Goal: Transaction & Acquisition: Purchase product/service

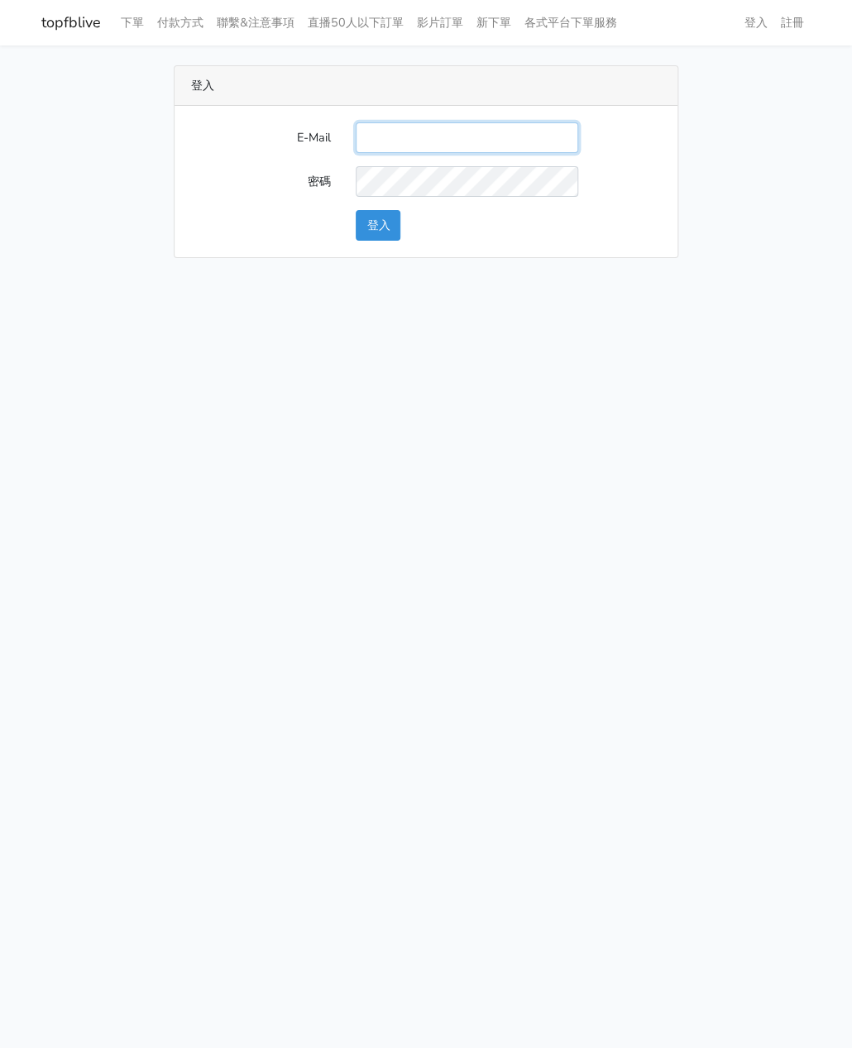
click at [388, 144] on input "E-Mail" at bounding box center [467, 137] width 222 height 31
type input "watin5408@gmail.com"
click at [378, 224] on button "登入" at bounding box center [378, 225] width 45 height 31
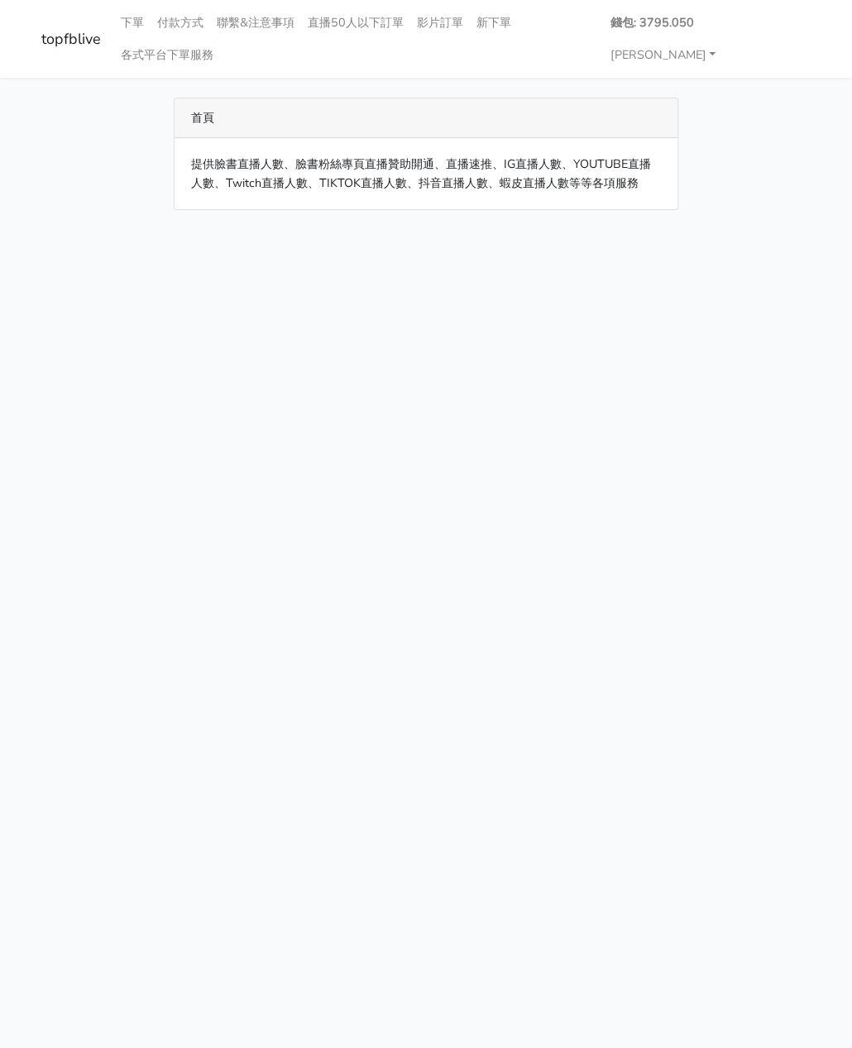
click at [519, 230] on html "topfblive 下單 付款方式 聯繫&注意事項 直播50人以下訂單 影片訂單 新下單 各式平台下單服務 錢包: 3795.050" at bounding box center [426, 115] width 852 height 230
click at [129, 18] on link "下單" at bounding box center [132, 23] width 36 height 32
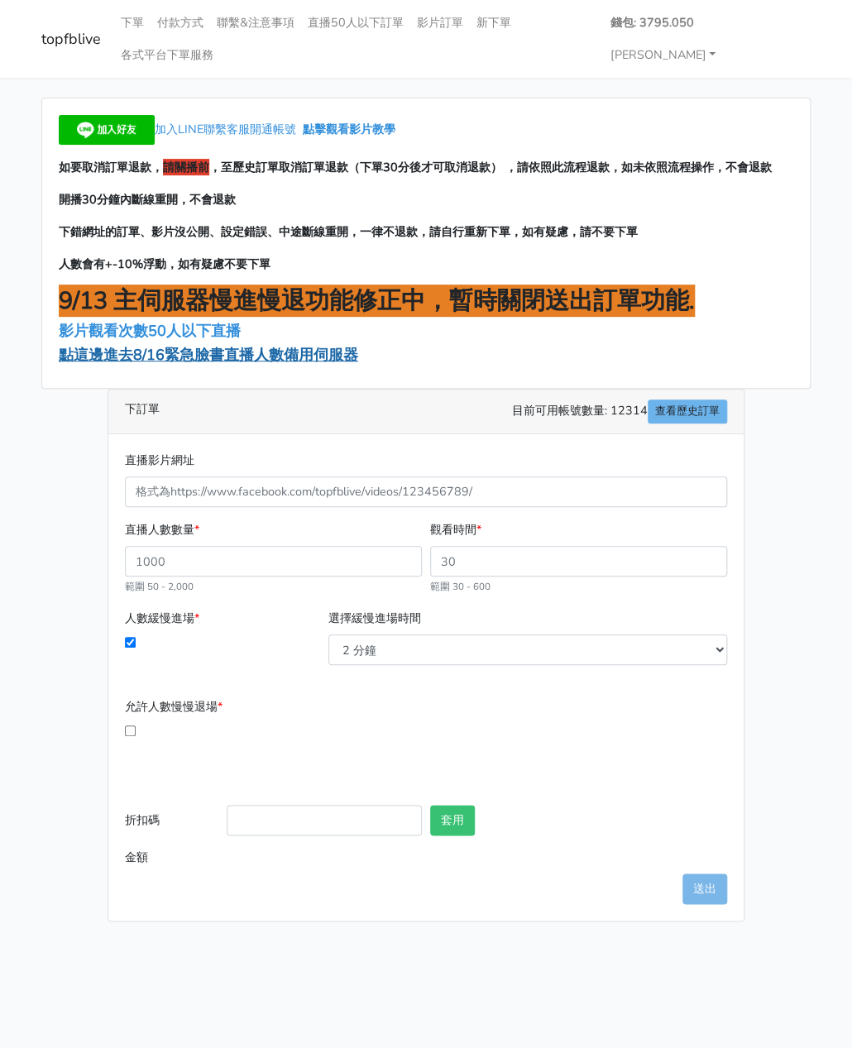
click at [176, 345] on span "點這邊進去8/16緊急臉書直播人數備用伺服器" at bounding box center [208, 355] width 299 height 20
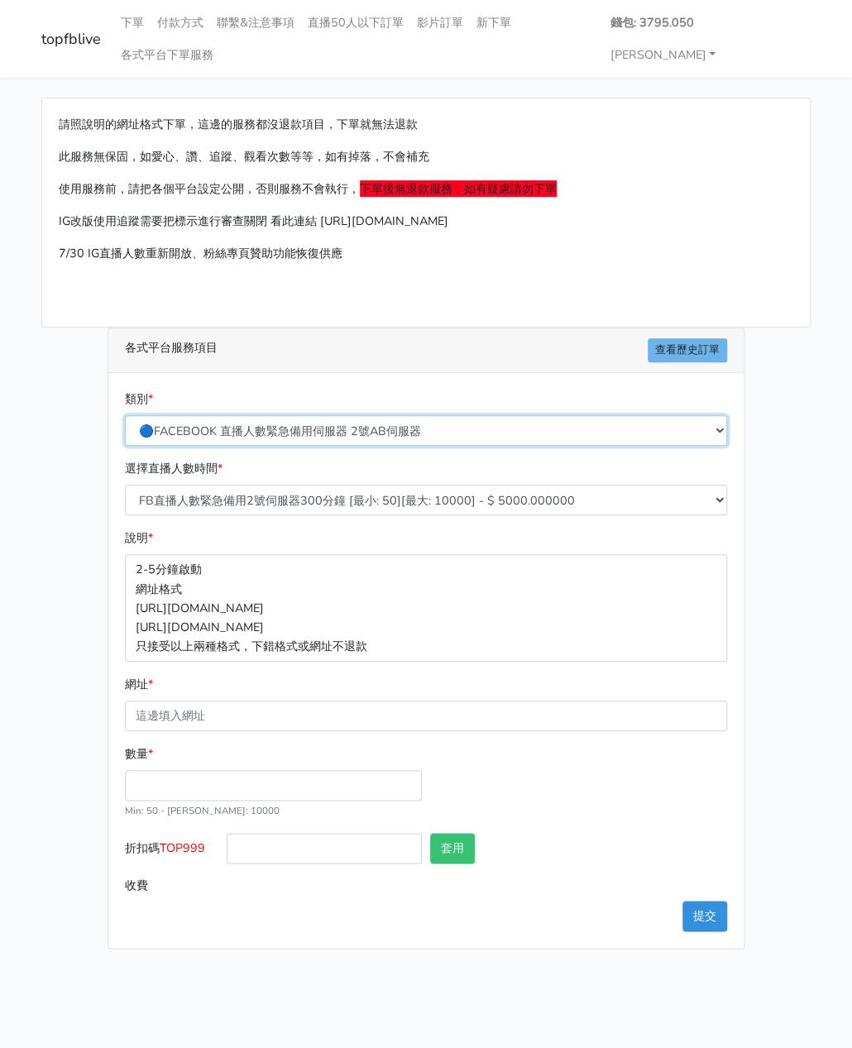
click at [273, 415] on select "🔵FACEBOOK 直播人數緊急備用伺服器 2號AB伺服器 🔵FACEBOOK 網軍專用貼文留言 安全保密 🔵9/30 FACEBOOK 直播人數緩慢進場緩慢…" at bounding box center [426, 430] width 602 height 31
select select "🔵FACEBOOK 直播人數 AB伺服器"
click at [125, 415] on select "🔵FACEBOOK 直播人數緊急備用伺服器 2號AB伺服器 🔵FACEBOOK 網軍專用貼文留言 安全保密 🔵9/30 FACEBOOK 直播人數緩慢進場緩慢…" at bounding box center [426, 430] width 602 height 31
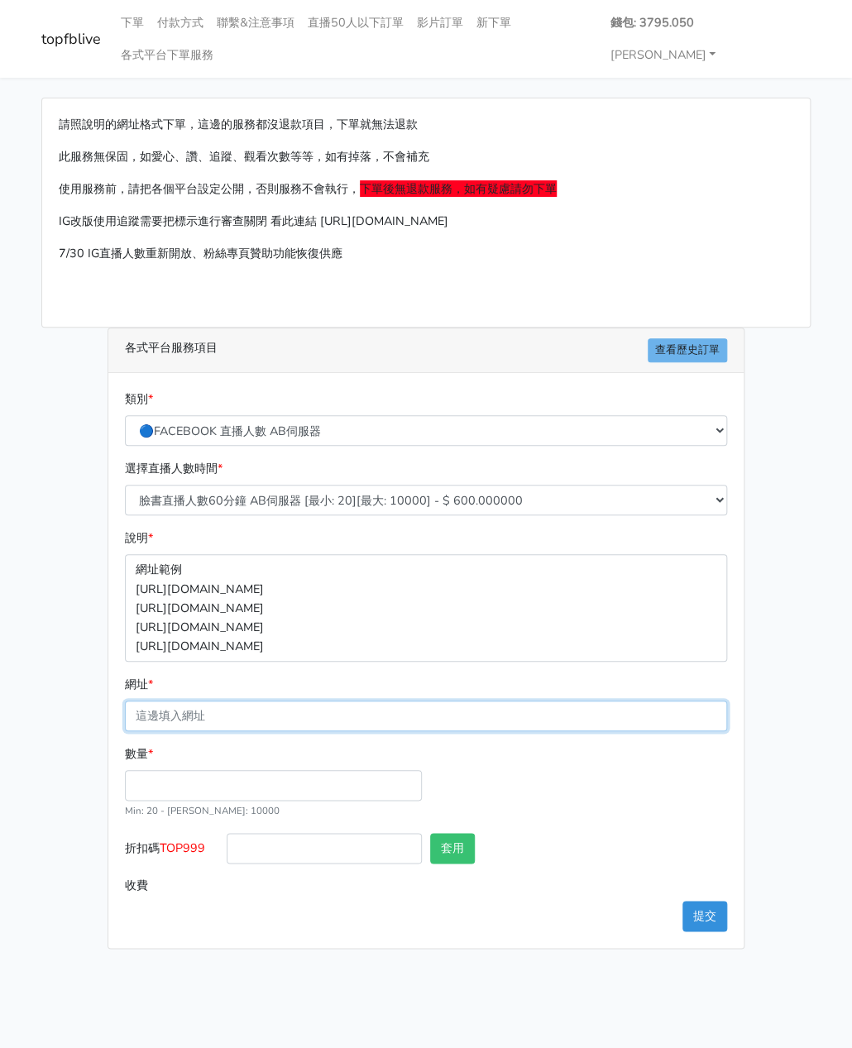
click at [212, 700] on input "網址 *" at bounding box center [426, 715] width 602 height 31
paste input "https://www.facebook.com/100064394211014/videos/779852528099254"
type input "https://www.facebook.com/100064394211014/videos/779852528099254"
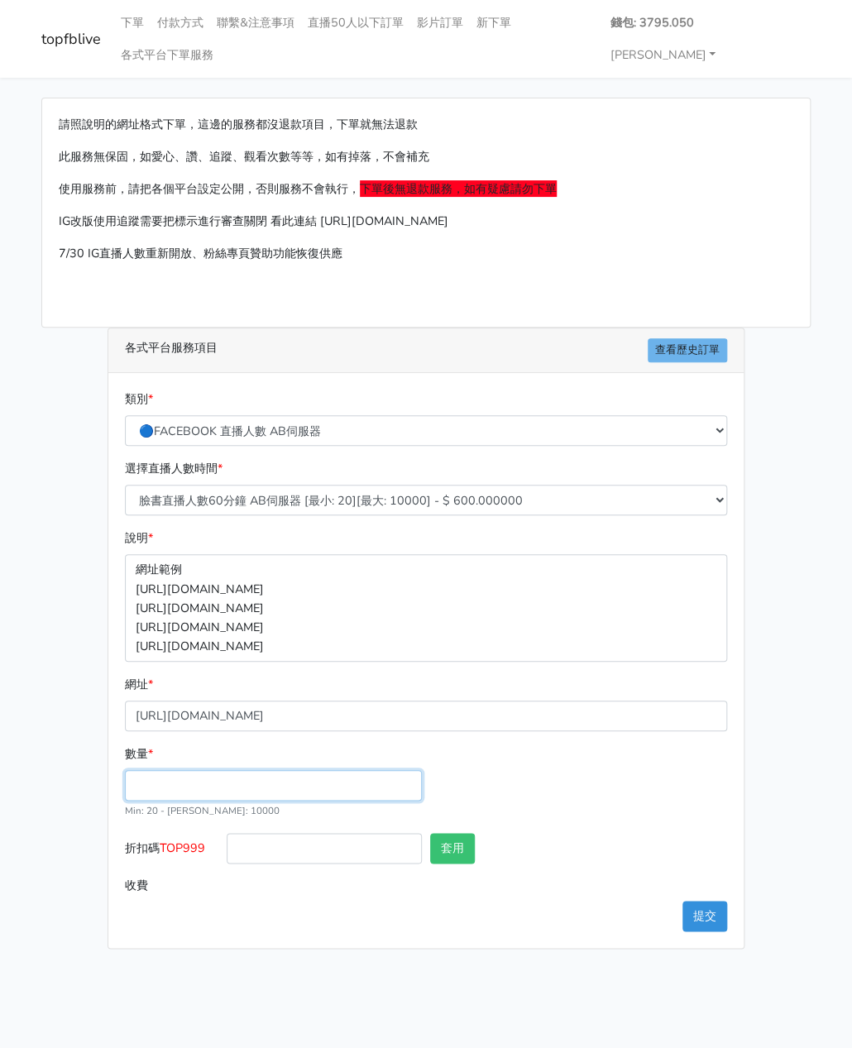
click at [181, 770] on input "數量 *" at bounding box center [273, 785] width 297 height 31
type input "1"
type input "2"
type input "150"
type input "90.000"
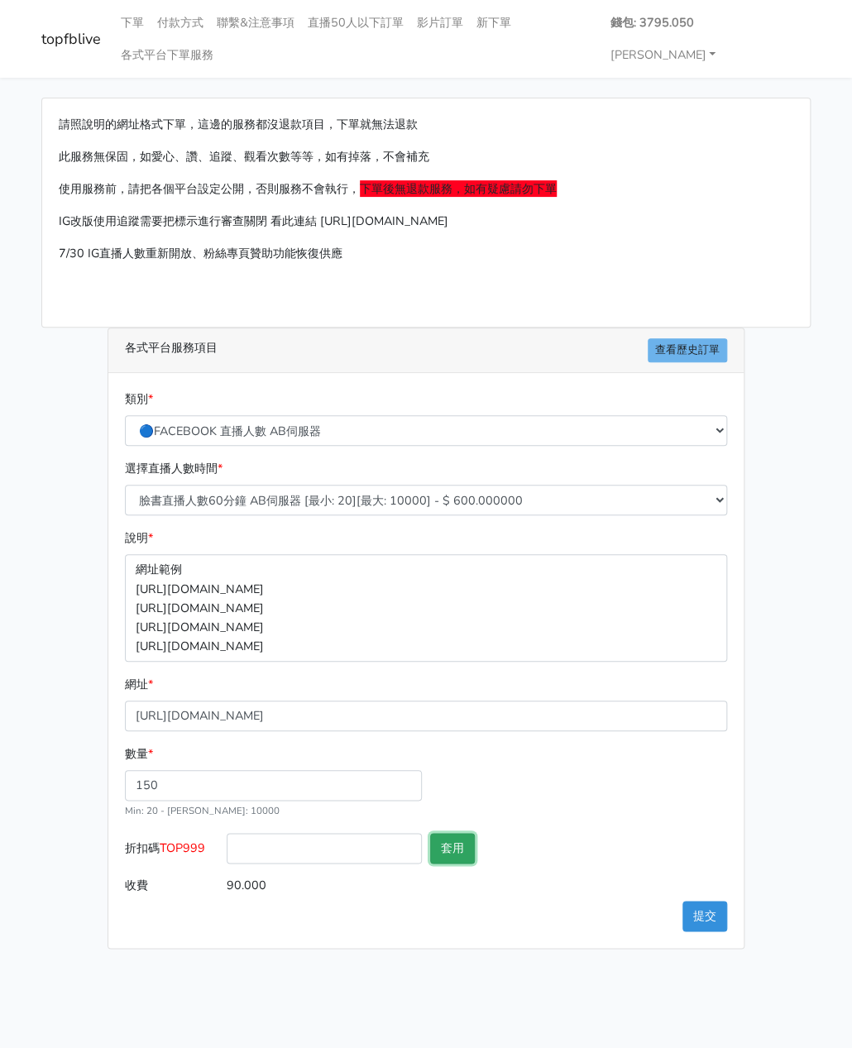
click at [460, 833] on button "套用" at bounding box center [452, 848] width 45 height 31
click at [628, 833] on input "text" at bounding box center [629, 848] width 195 height 31
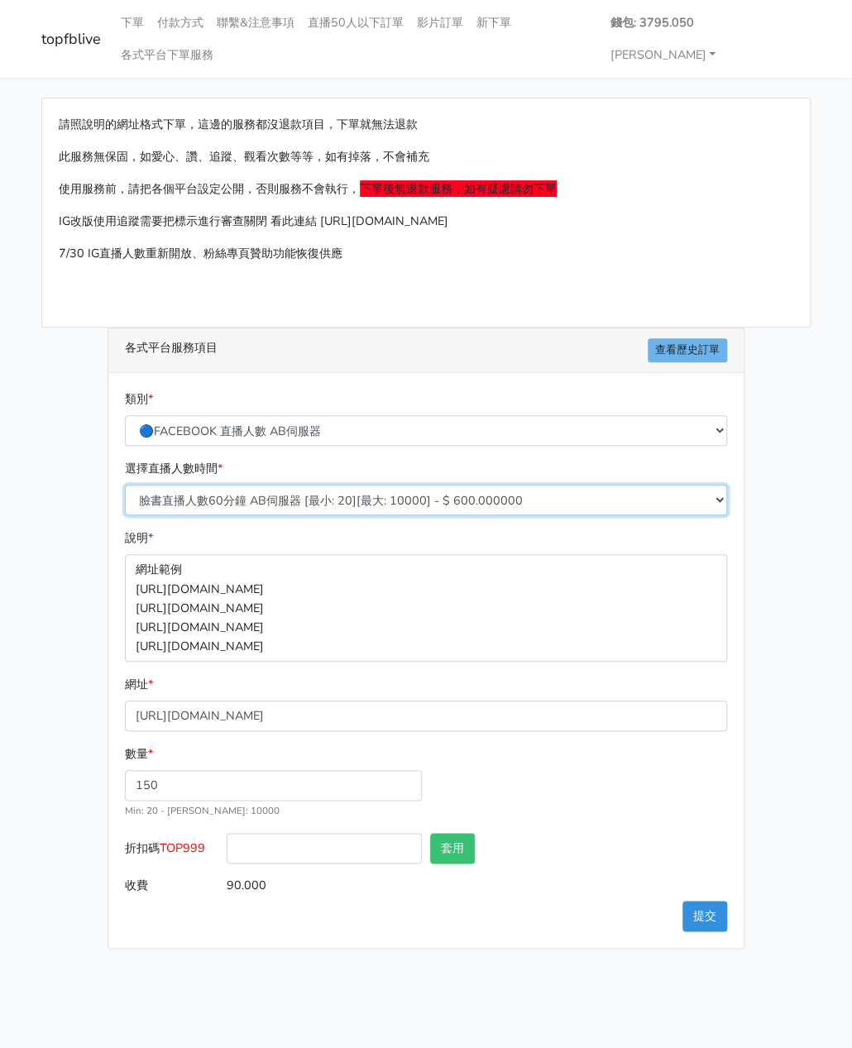
click at [271, 485] on select "臉書直播人數60分鐘 AB伺服器 [最小: 20][最大: 10000] - $ 600.000000 臉書直播人數90分鐘 AB伺服器 [最小: 20][最…" at bounding box center [426, 500] width 602 height 31
select select "612"
click at [125, 485] on select "臉書直播人數60分鐘 AB伺服器 [最小: 20][最大: 10000] - $ 600.000000 臉書直播人數90分鐘 AB伺服器 [最小: 20][最…" at bounding box center [426, 500] width 602 height 31
type input "360.000"
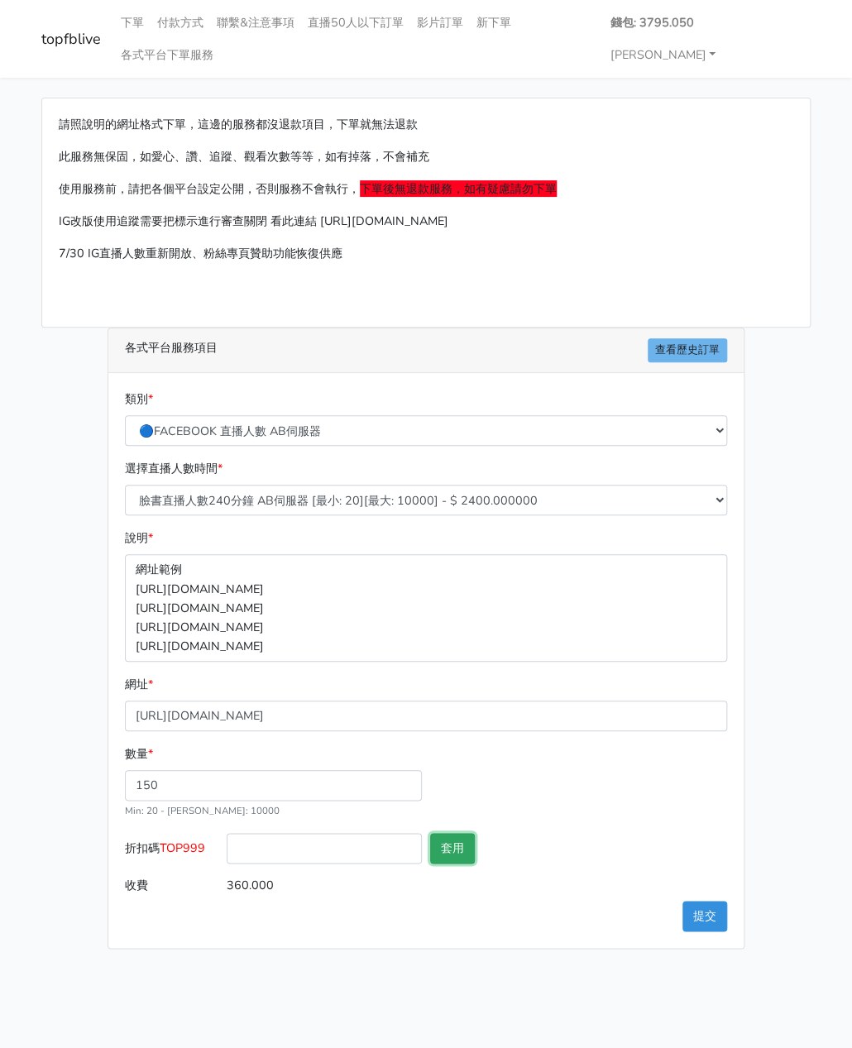
click at [459, 833] on button "套用" at bounding box center [452, 848] width 45 height 31
click at [698, 901] on button "提交" at bounding box center [704, 916] width 45 height 31
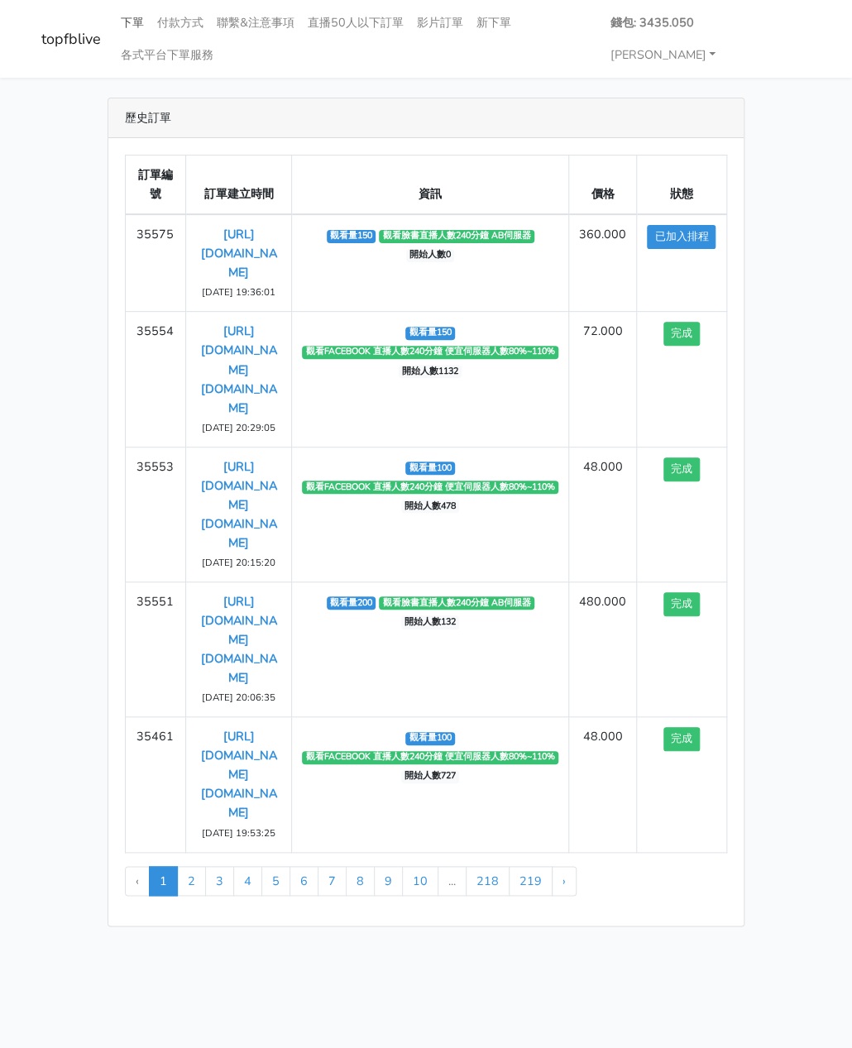
click at [131, 22] on link "下單" at bounding box center [132, 23] width 36 height 32
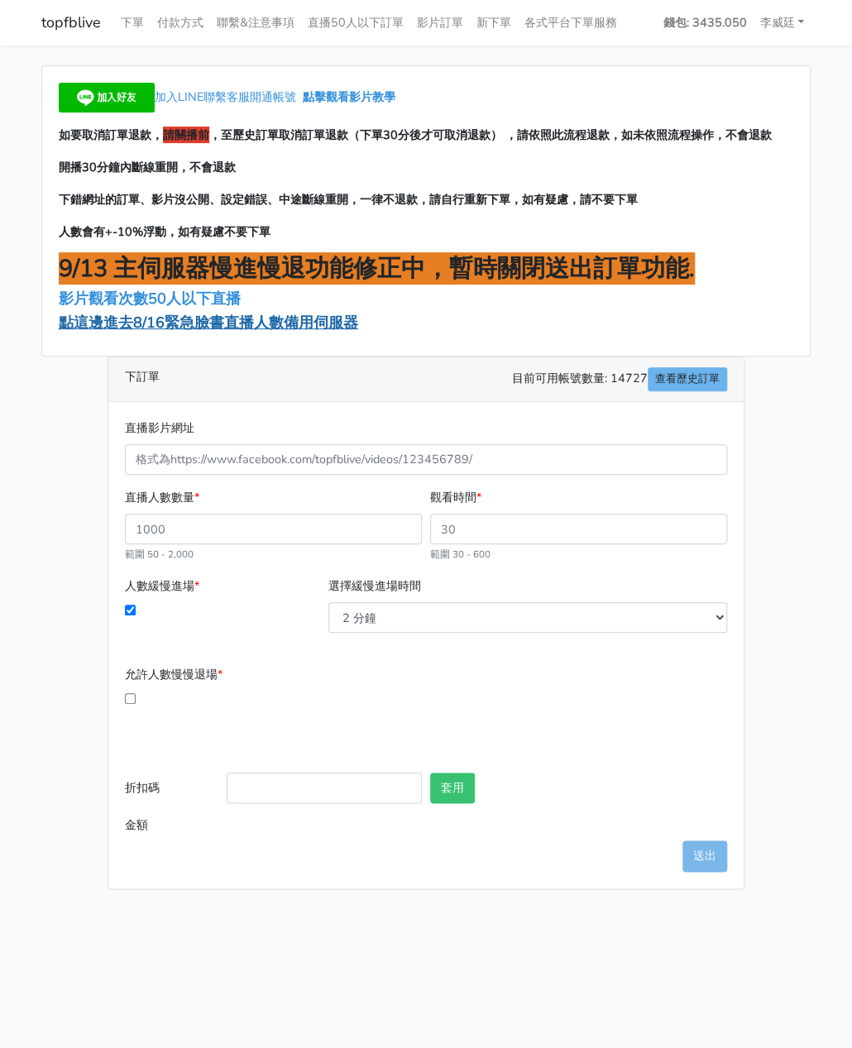
click at [176, 319] on span "點這邊進去8/16緊急臉書直播人數備用伺服器" at bounding box center [208, 323] width 299 height 20
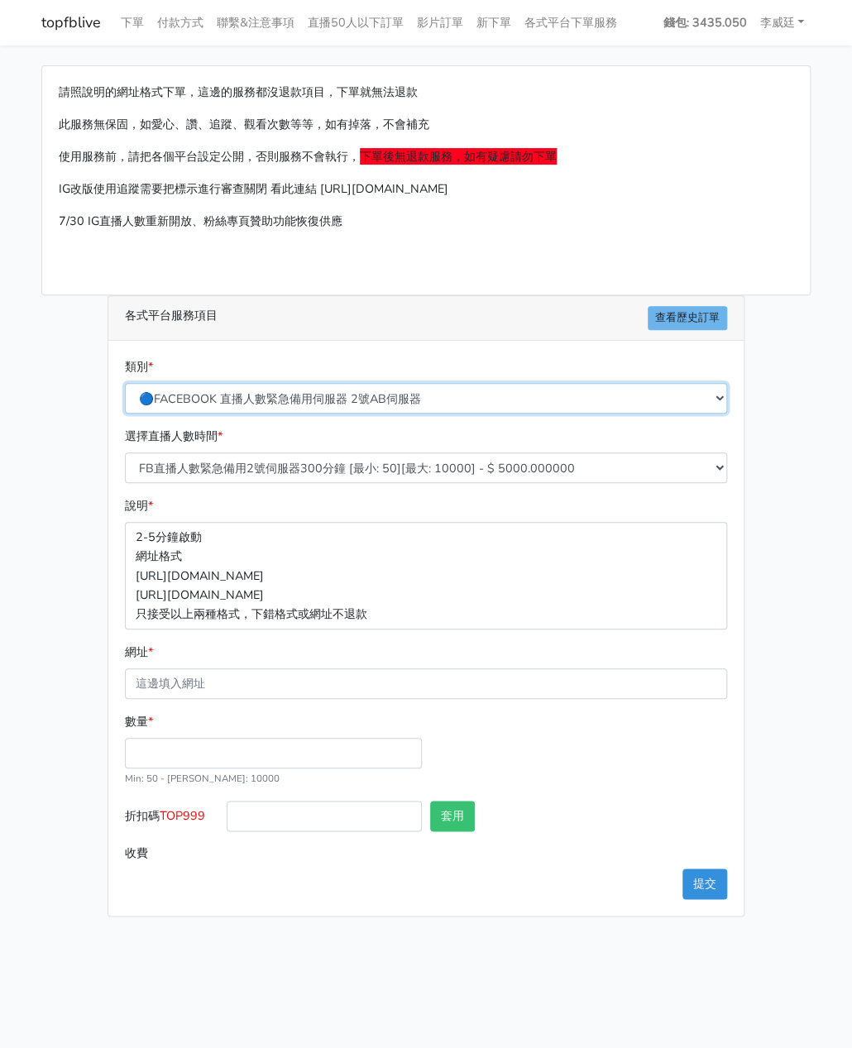
click at [380, 397] on select "🔵FACEBOOK 直播人數緊急備用伺服器 2號AB伺服器 🔵FACEBOOK 網軍專用貼文留言 安全保密 🔵9/30 FACEBOOK 直播人數緩慢進場緩慢…" at bounding box center [426, 398] width 602 height 31
select select "3/26熱門平台服務台灣粉絲IG YT FB TIKTOK"
click at [125, 383] on select "🔵FACEBOOK 直播人數緊急備用伺服器 2號AB伺服器 🔵FACEBOOK 網軍專用貼文留言 安全保密 🔵9/30 FACEBOOK 直播人數緩慢進場緩慢…" at bounding box center [426, 398] width 602 height 31
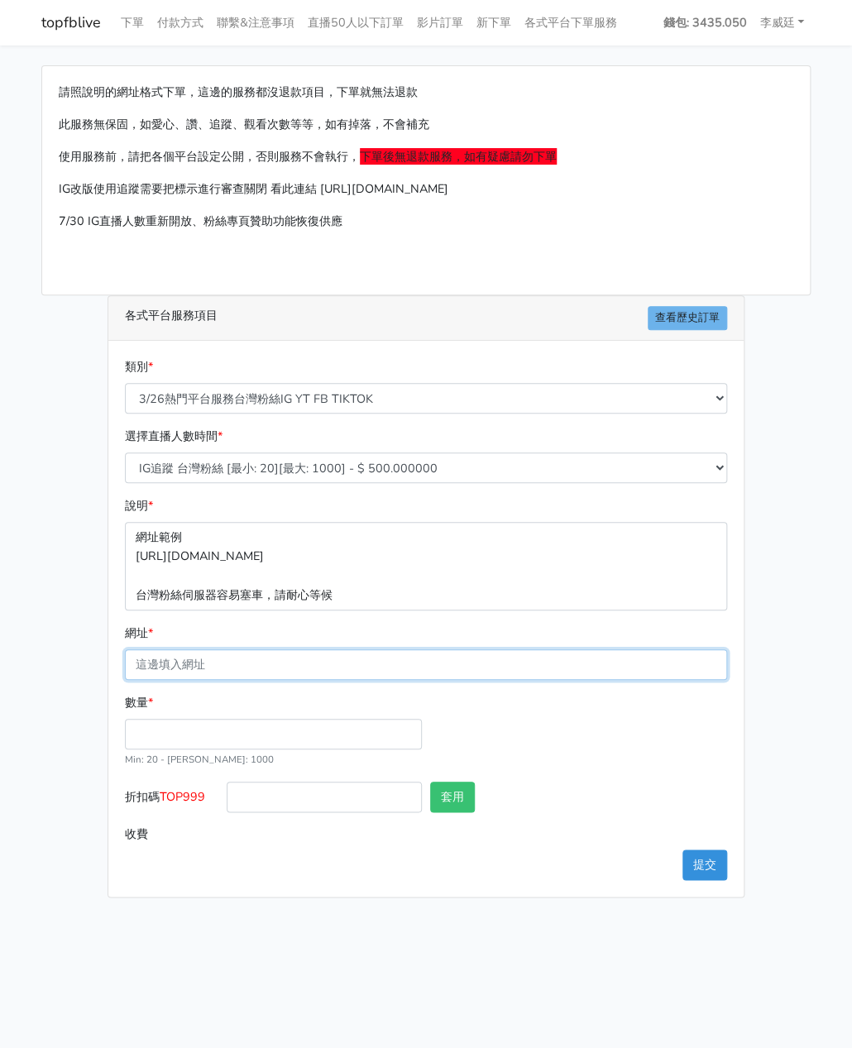
click at [236, 670] on input "網址 *" at bounding box center [426, 664] width 602 height 31
paste input "https://www.facebook.com/applestarry.shop/videos/779852528099254"
type input "https://www.facebook.com/applestarry.shop/videos/779852528099254"
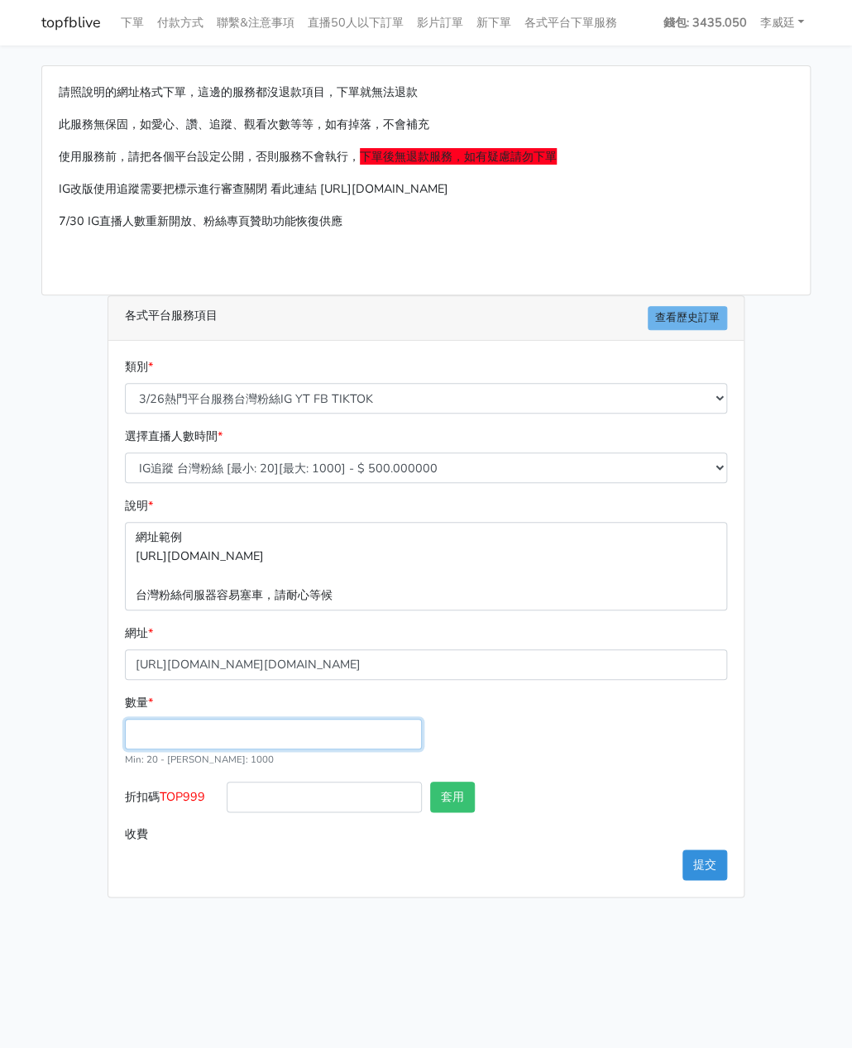
click at [187, 729] on input "數量 *" at bounding box center [273, 734] width 297 height 31
type input "150"
type input "75.000"
drag, startPoint x: 208, startPoint y: 800, endPoint x: 163, endPoint y: 796, distance: 45.7
click at [163, 796] on label "折扣碼 TOP999" at bounding box center [172, 799] width 102 height 37
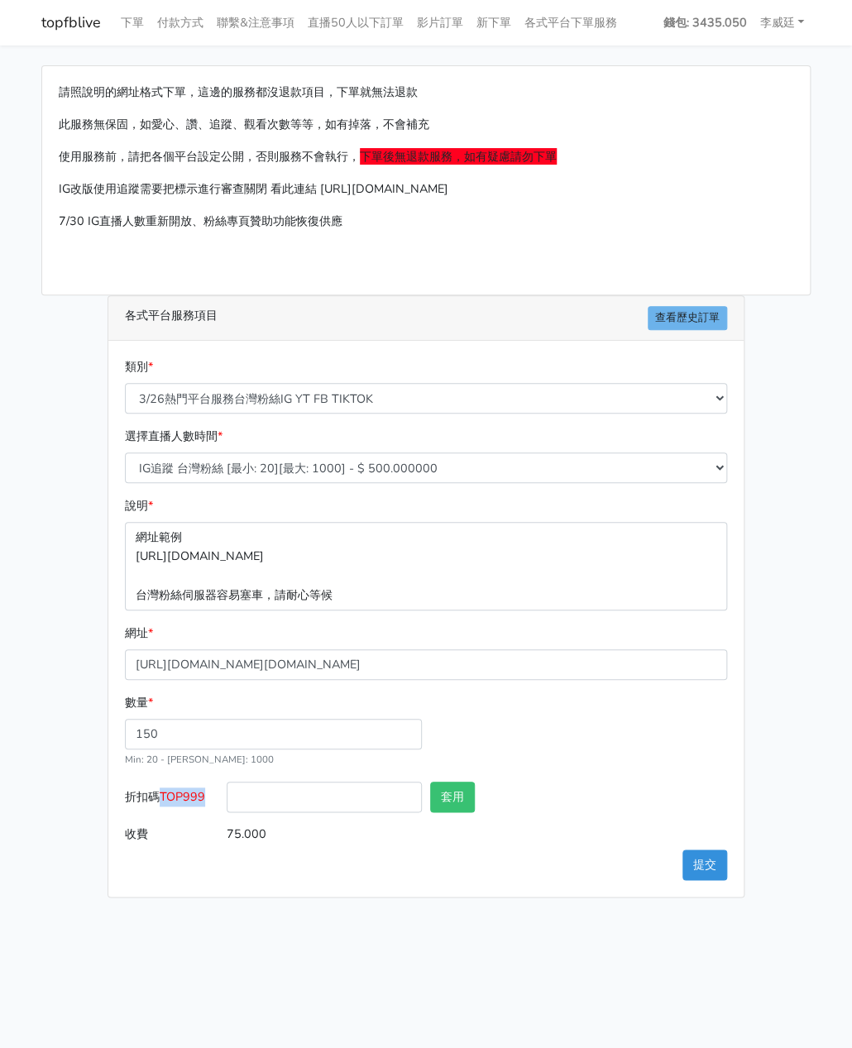
copy span "TOP999"
click at [251, 791] on input "折扣碼 TOP999" at bounding box center [324, 796] width 195 height 31
paste input "TOP999"
type input "TOP999"
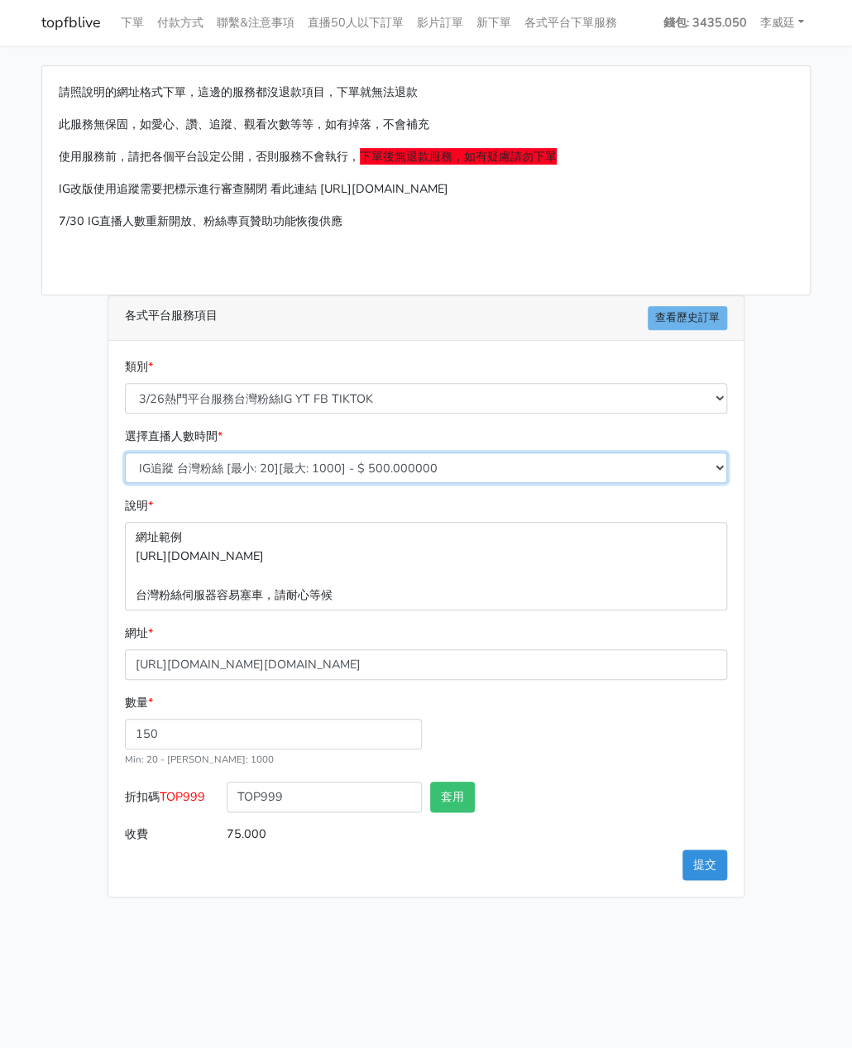
click at [311, 469] on select "IG追蹤 台灣粉絲 [最小: 20][最大: 1000] - $ 500.000000 IG愛心 台灣粉絲 [最小: 20][最大: 1000] - $ 35…" at bounding box center [426, 467] width 602 height 31
select select "669"
click at [125, 452] on select "IG追蹤 台灣粉絲 [最小: 20][最大: 1000] - $ 500.000000 IG愛心 台灣粉絲 [最小: 20][最大: 1000] - $ 35…" at bounding box center [426, 467] width 602 height 31
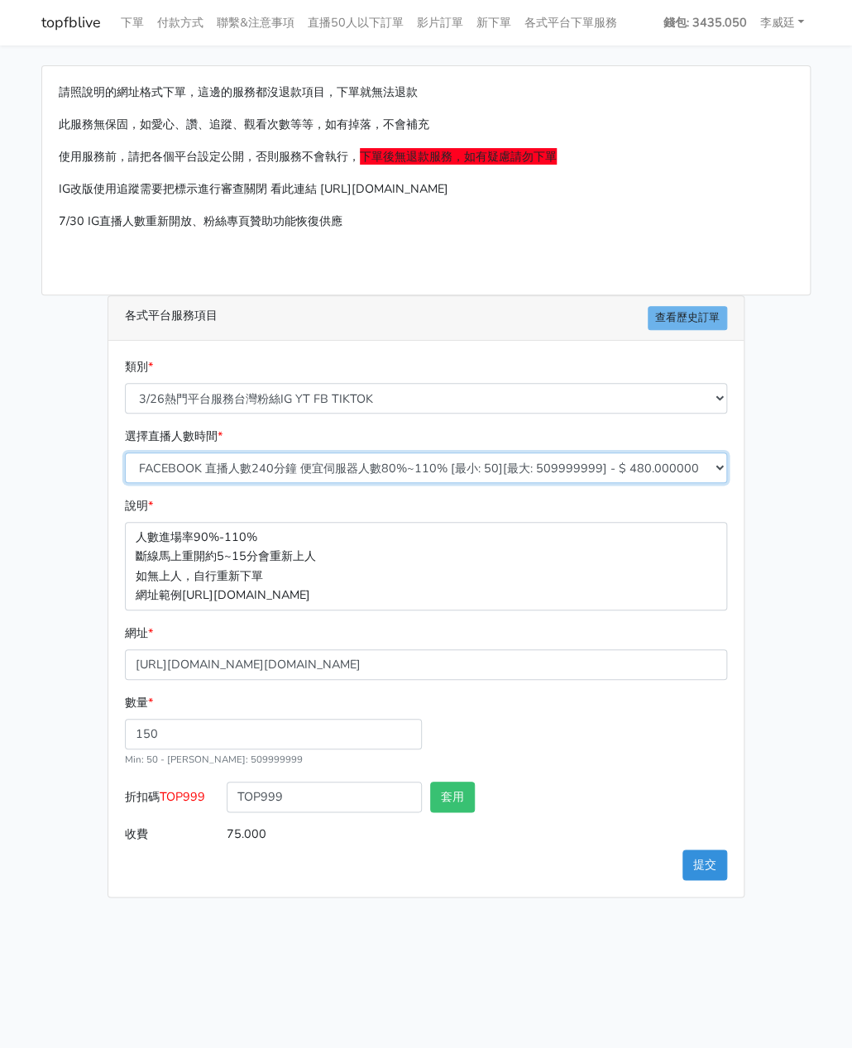
type input "72.000"
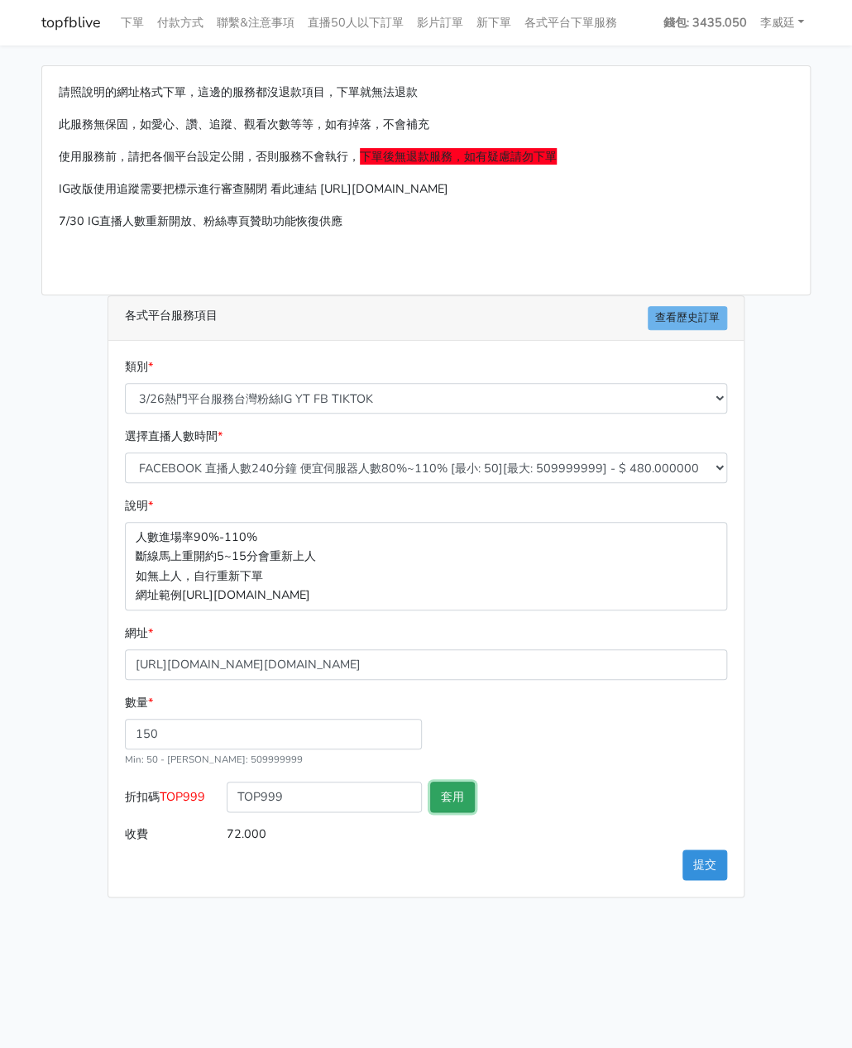
click at [451, 800] on button "套用" at bounding box center [452, 796] width 45 height 31
type input "套用失敗"
click at [705, 859] on button "提交" at bounding box center [704, 864] width 45 height 31
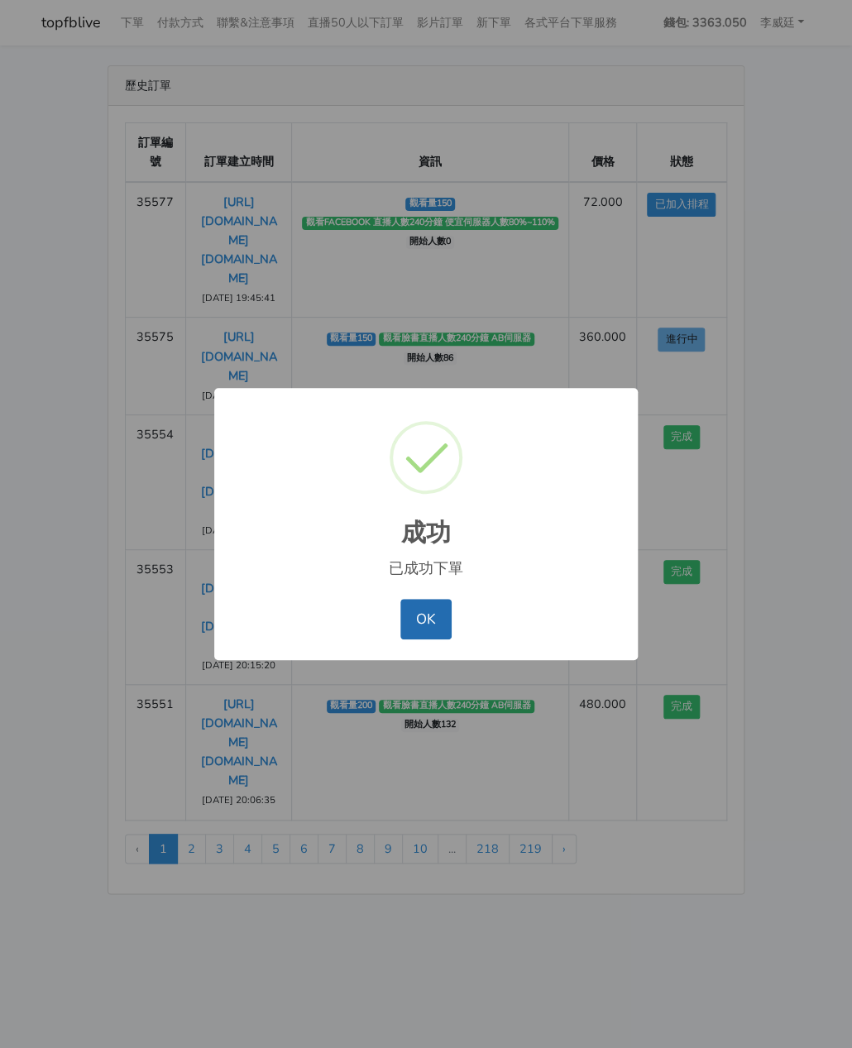
click at [432, 628] on button "OK" at bounding box center [425, 619] width 50 height 40
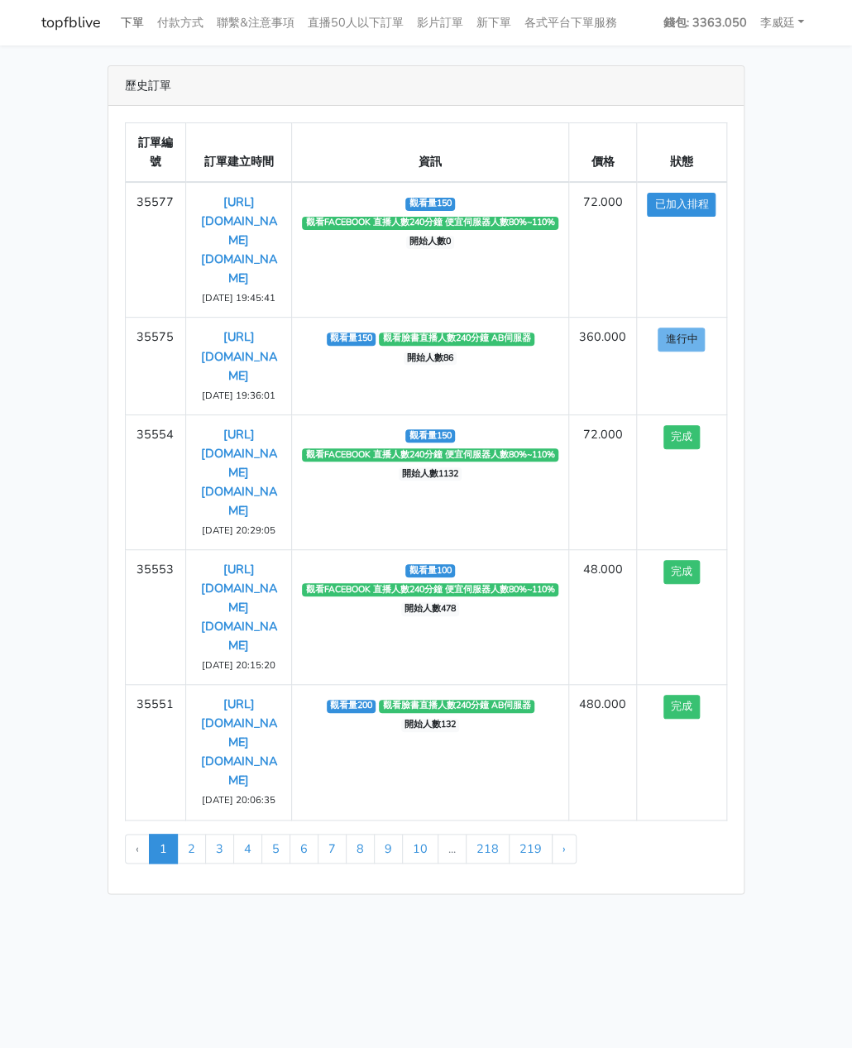
click at [131, 24] on link "下單" at bounding box center [132, 23] width 36 height 32
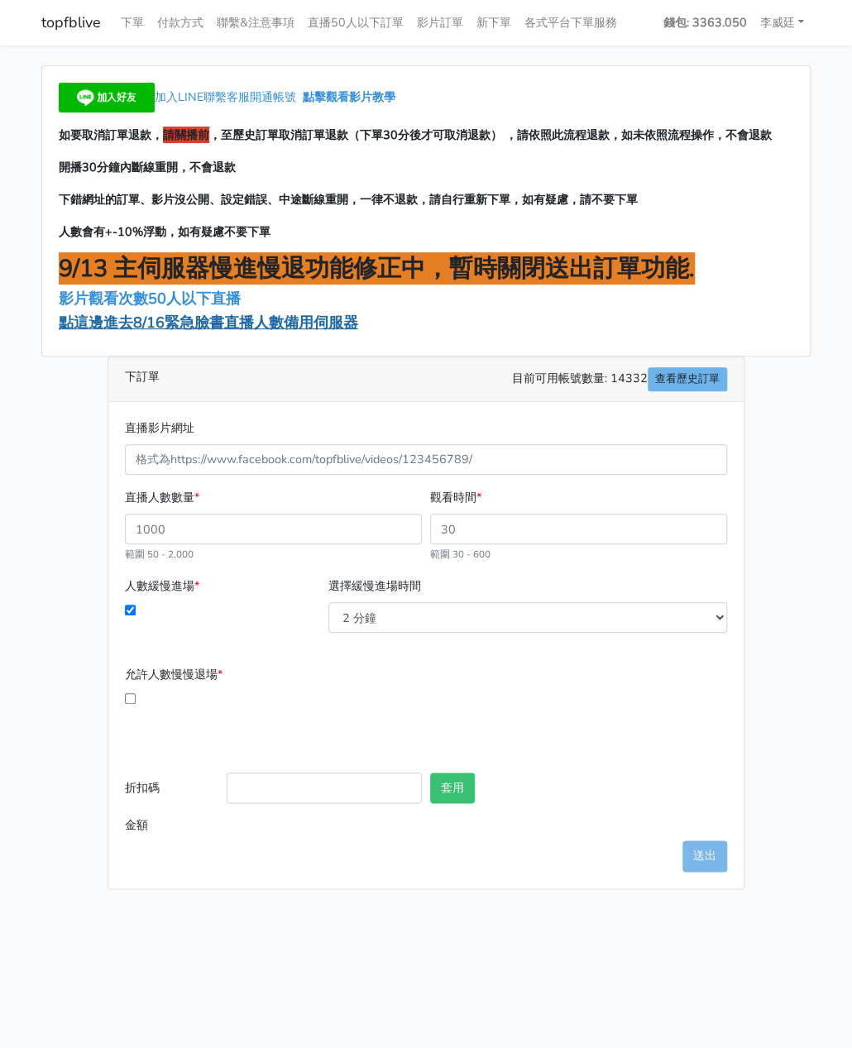
click at [151, 323] on span "點這邊進去8/16緊急臉書直播人數備用伺服器" at bounding box center [208, 323] width 299 height 20
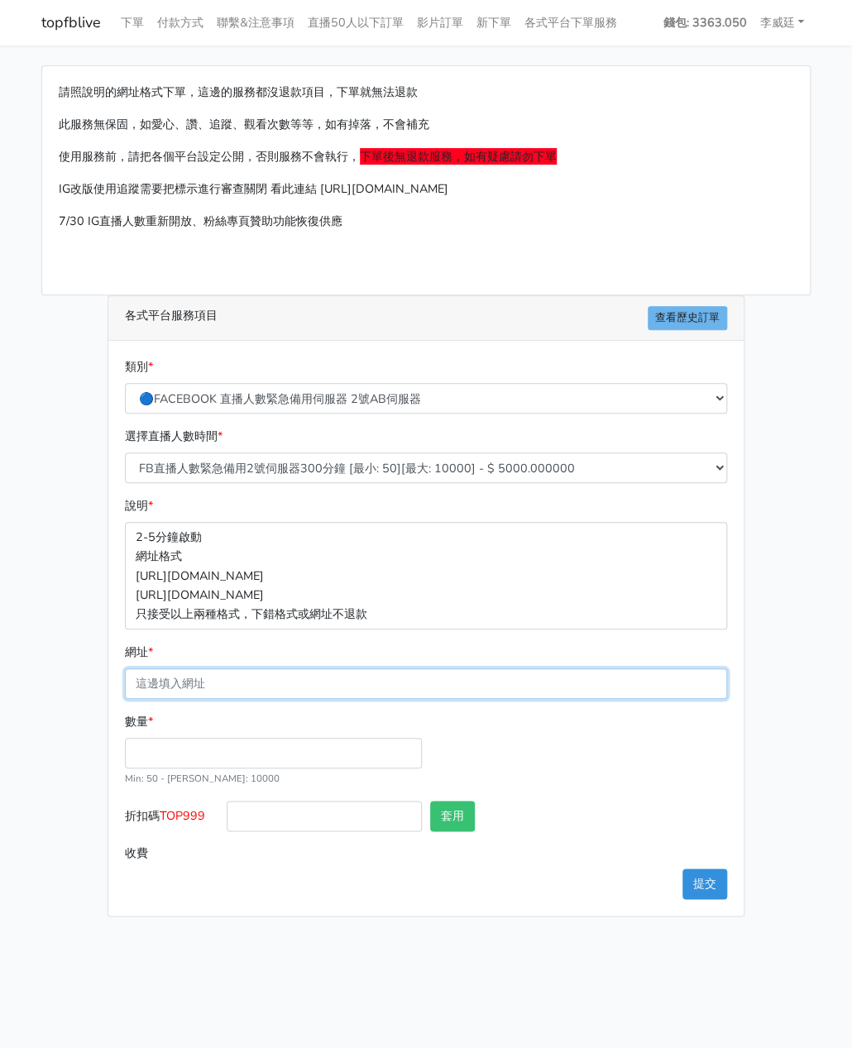
click at [195, 669] on input "網址 *" at bounding box center [426, 683] width 602 height 31
click at [189, 674] on input "網址 *" at bounding box center [426, 683] width 602 height 31
paste input "[URL][DOMAIN_NAME][DOMAIN_NAME]"
type input "[URL][DOMAIN_NAME][DOMAIN_NAME]"
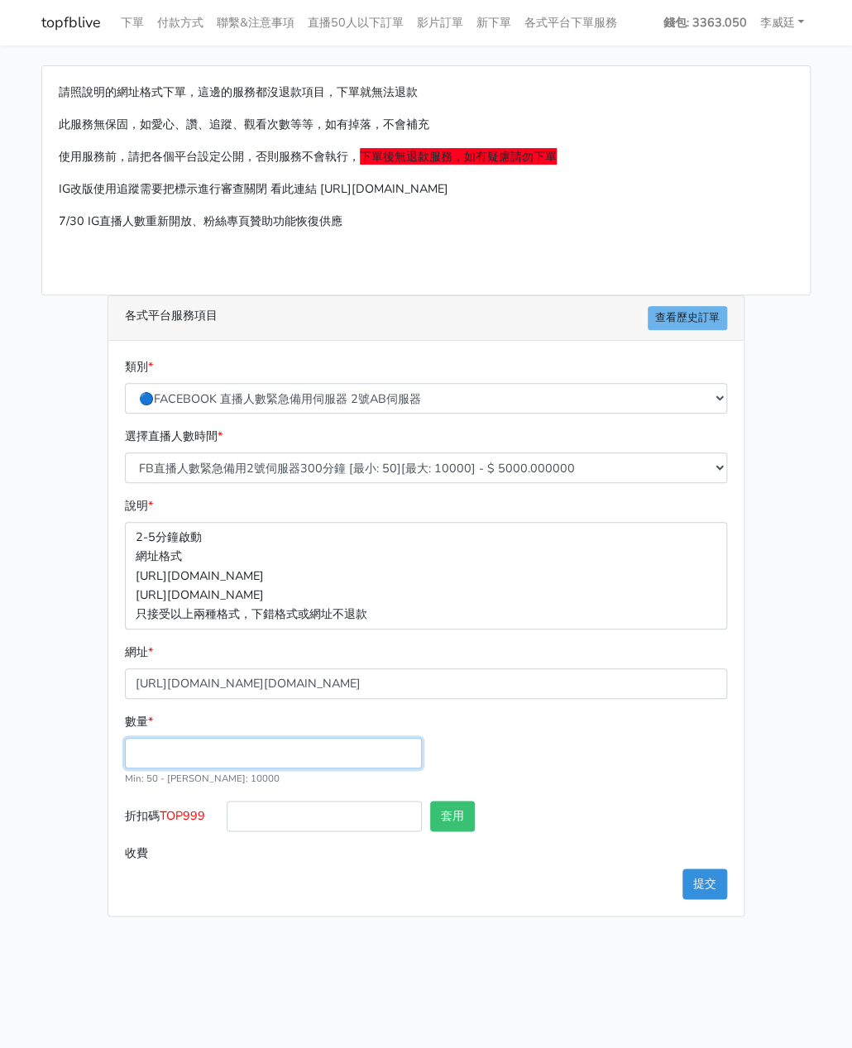
click at [134, 748] on input "數量 *" at bounding box center [273, 753] width 297 height 31
type input "150"
type input "750.000"
drag, startPoint x: 209, startPoint y: 815, endPoint x: 162, endPoint y: 820, distance: 47.5
click at [162, 820] on label "折扣碼 TOP999" at bounding box center [172, 818] width 102 height 37
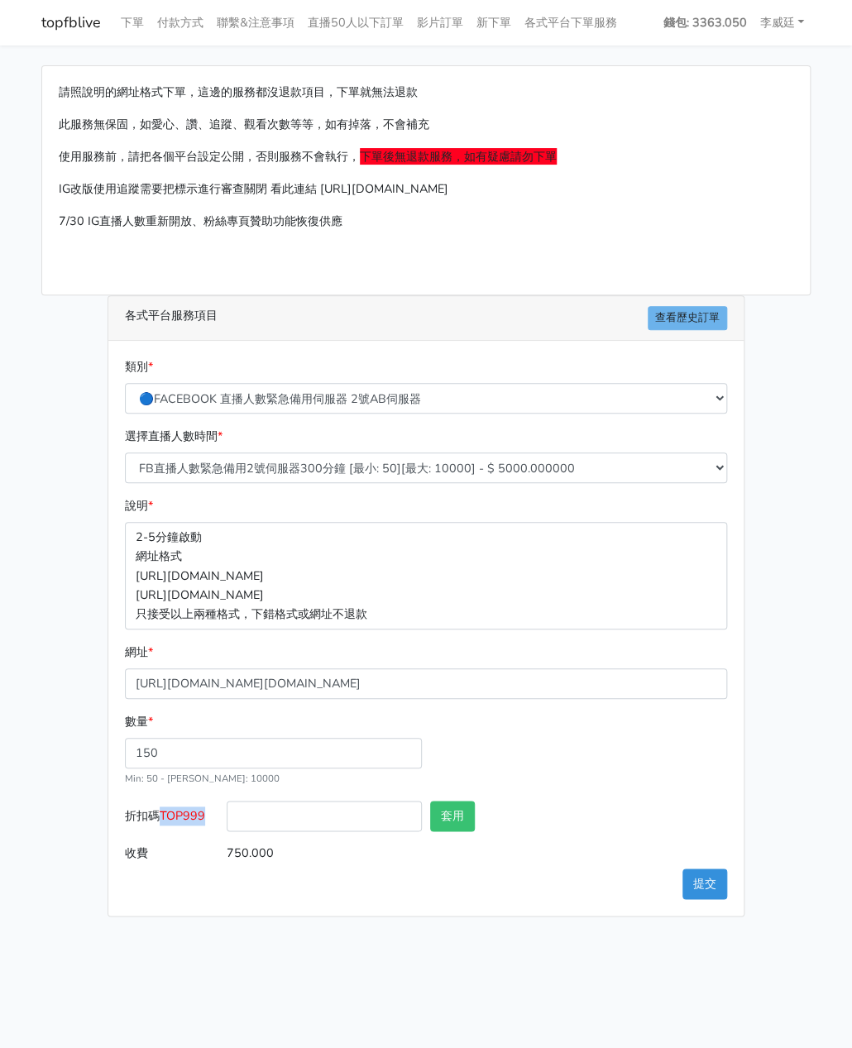
copy span "TOP999"
click at [337, 826] on input "折扣碼 TOP999" at bounding box center [324, 815] width 195 height 31
paste input "TOP999"
type input "TOP999"
click at [473, 817] on button "套用" at bounding box center [452, 815] width 45 height 31
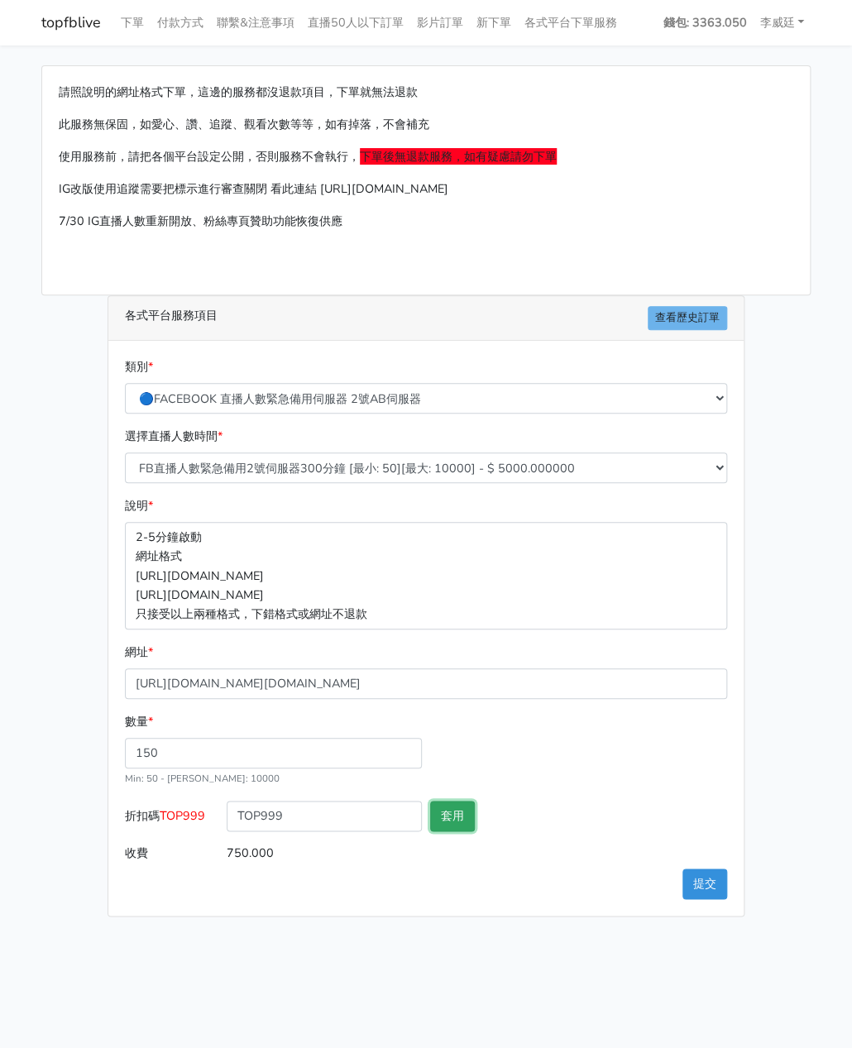
type input "套用失敗"
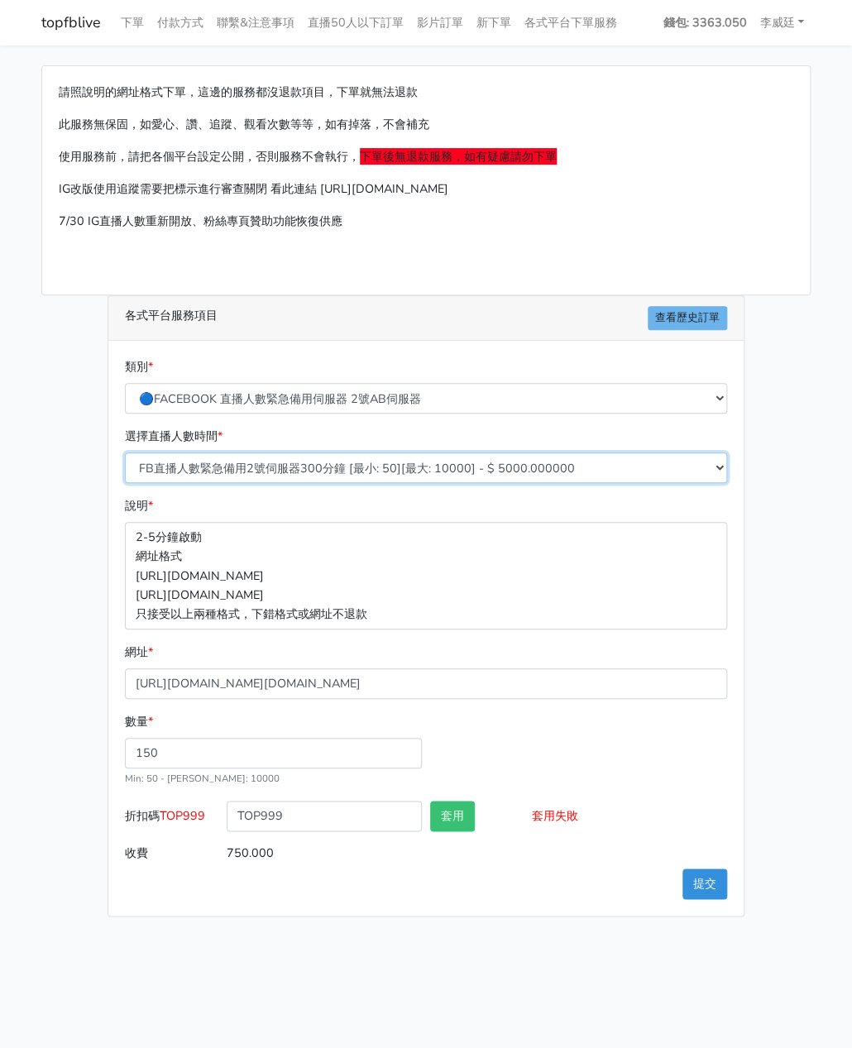
click at [331, 472] on select "FB直播人數緊急備用2號伺服器300分鐘 [最小: 50][最大: 10000] - $ 5000.000000 FB直播人數緊急備用2號伺服器60分鐘 [最…" at bounding box center [426, 467] width 602 height 31
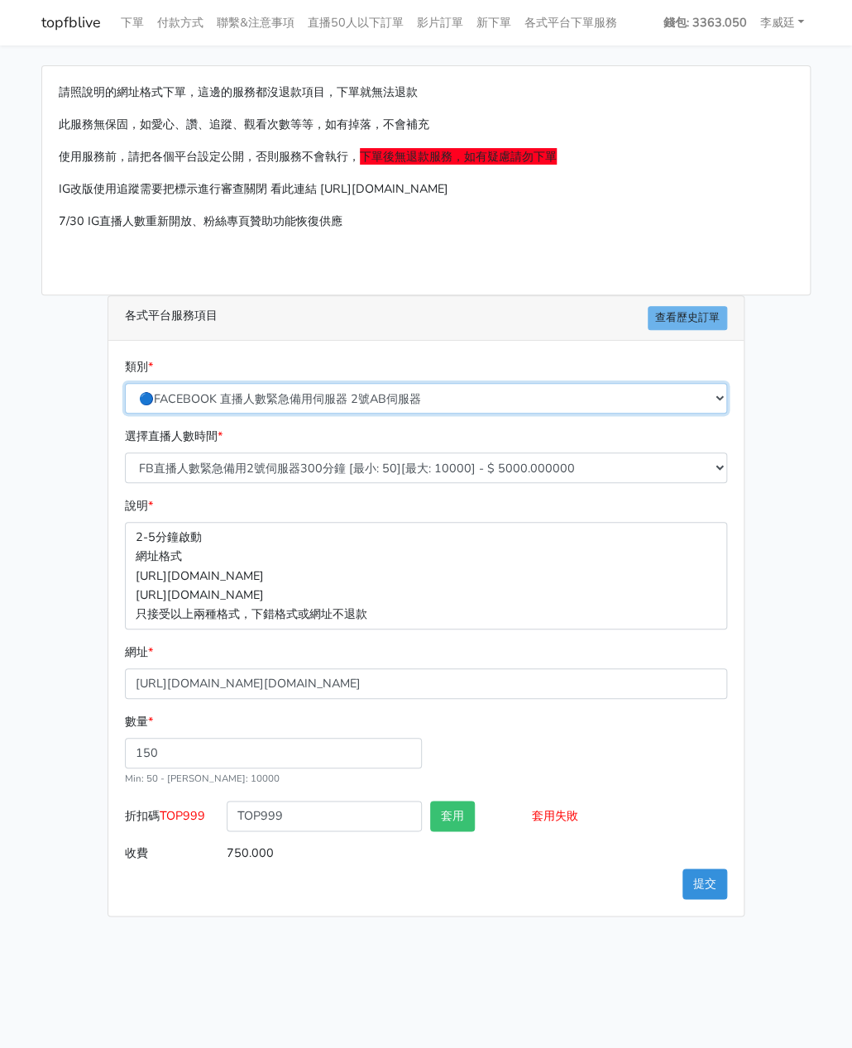
click at [325, 394] on select "🔵FACEBOOK 直播人數緊急備用伺服器 2號AB伺服器 🔵FACEBOOK 網軍專用貼文留言 安全保密 🔵9/30 FACEBOOK 直播人數緩慢進場緩慢…" at bounding box center [426, 398] width 602 height 31
select select "3/26熱門平台服務台灣粉絲IG YT FB TIKTOK"
click at [125, 383] on select "🔵FACEBOOK 直播人數緊急備用伺服器 2號AB伺服器 🔵FACEBOOK 網軍專用貼文留言 安全保密 🔵9/30 FACEBOOK 直播人數緩慢進場緩慢…" at bounding box center [426, 398] width 602 height 31
type input "75.000"
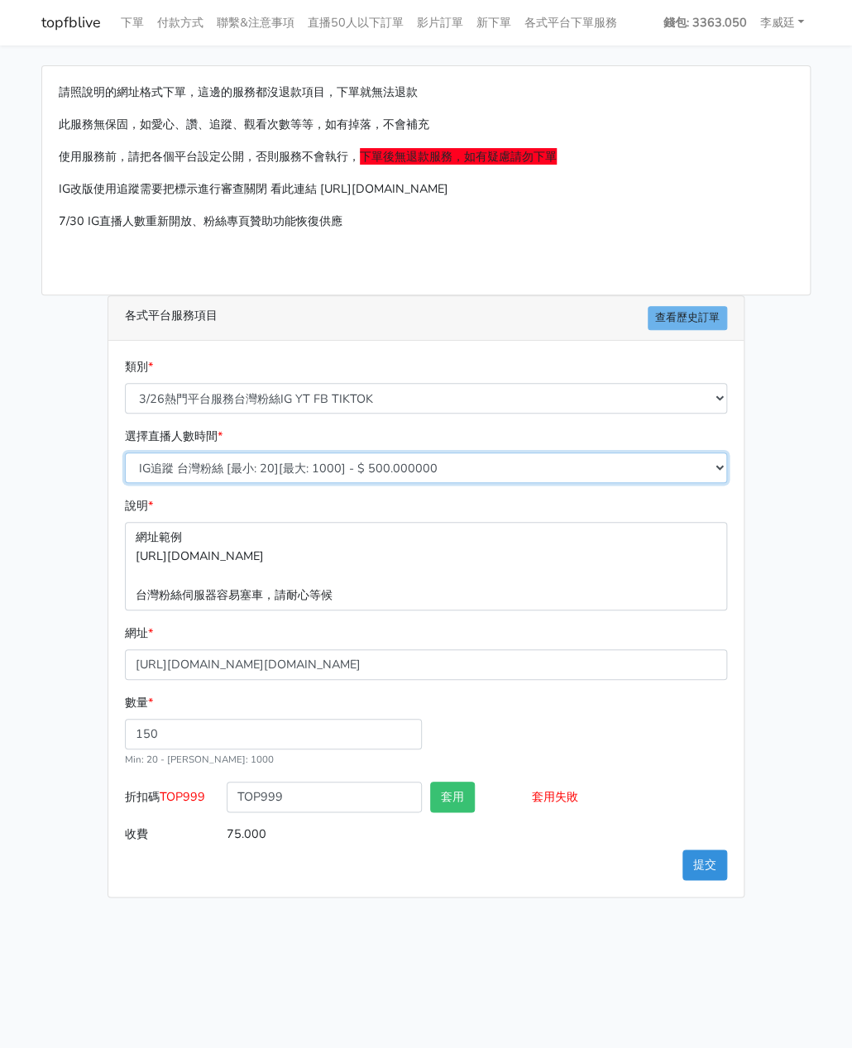
click at [294, 461] on select "IG追蹤 台灣粉絲 [最小: 20][最大: 1000] - $ 500.000000 IG愛心 台灣粉絲 [最小: 20][最大: 1000] - $ 35…" at bounding box center [426, 467] width 602 height 31
select select "669"
click at [125, 452] on select "IG追蹤 台灣粉絲 [最小: 20][最大: 1000] - $ 500.000000 IG愛心 台灣粉絲 [最小: 20][最大: 1000] - $ 35…" at bounding box center [426, 467] width 602 height 31
type input "72.000"
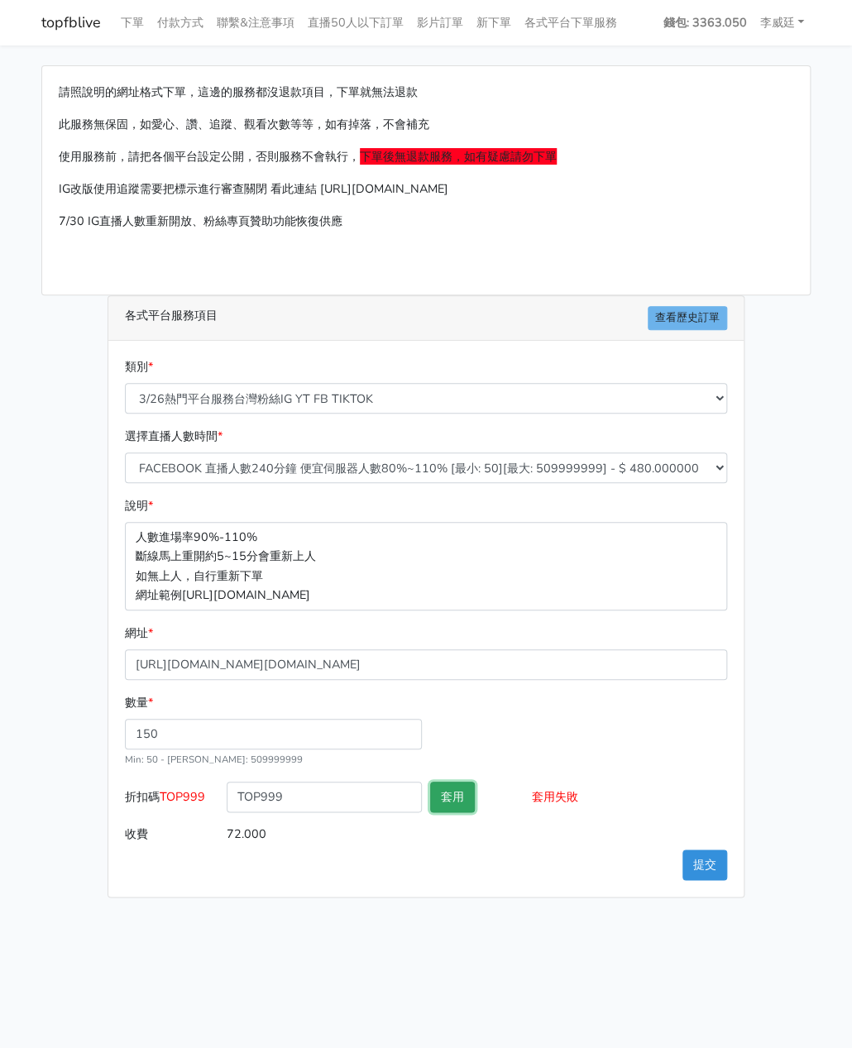
click at [448, 793] on button "套用" at bounding box center [452, 796] width 45 height 31
click at [700, 857] on button "提交" at bounding box center [704, 864] width 45 height 31
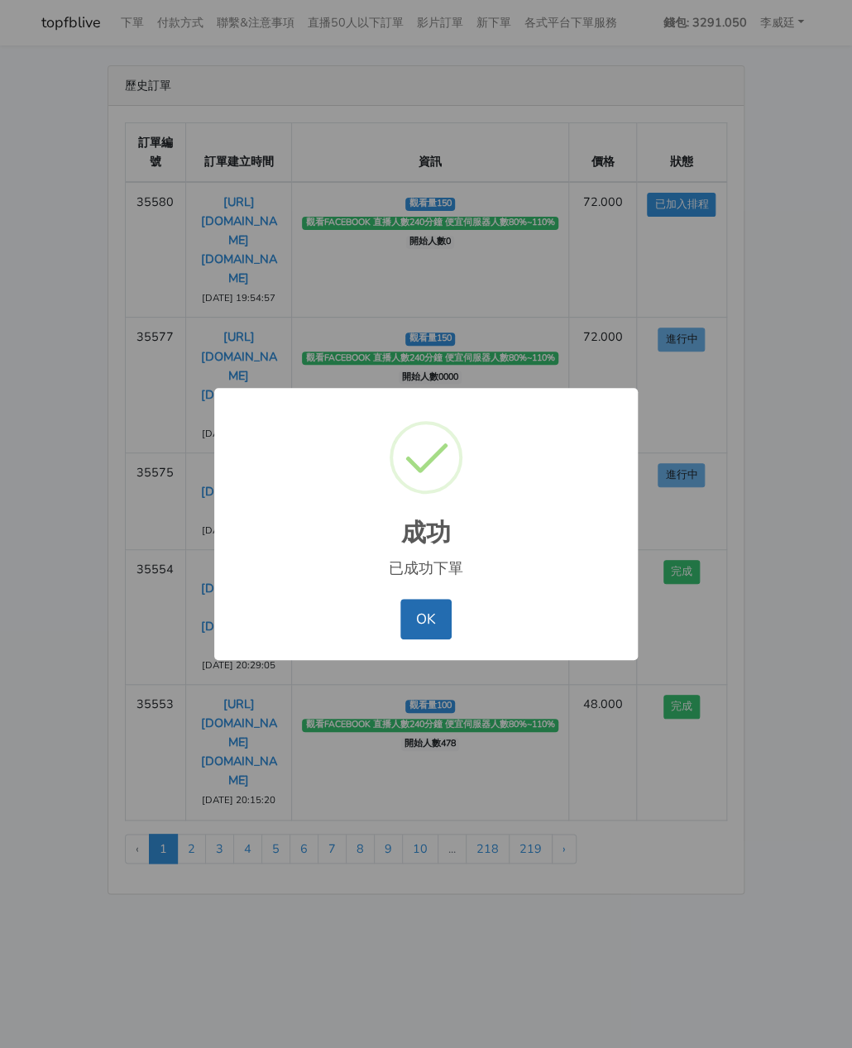
click at [421, 620] on button "OK" at bounding box center [425, 619] width 50 height 40
